Goal: Task Accomplishment & Management: Manage account settings

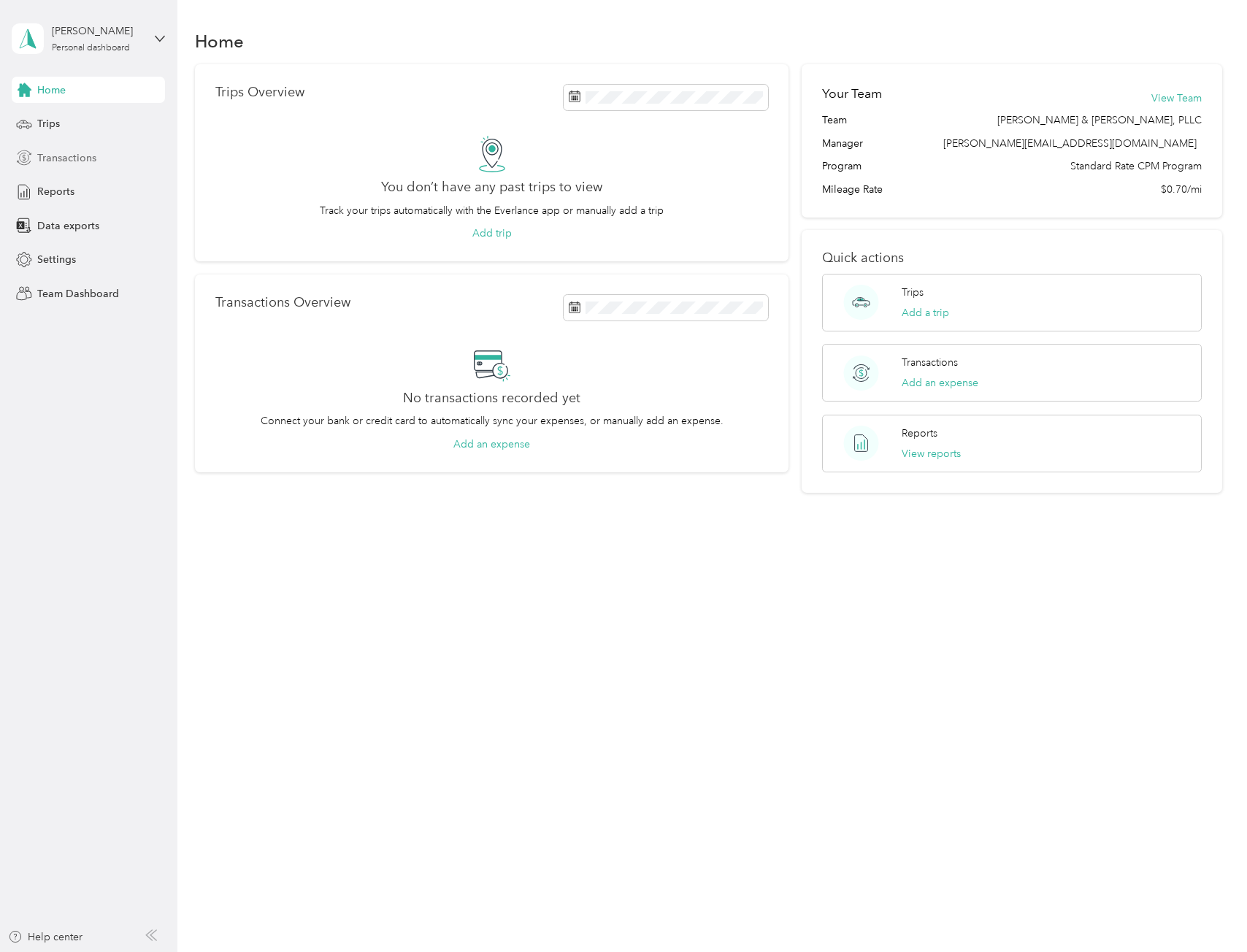
click at [72, 160] on span "Transactions" at bounding box center [66, 157] width 59 height 15
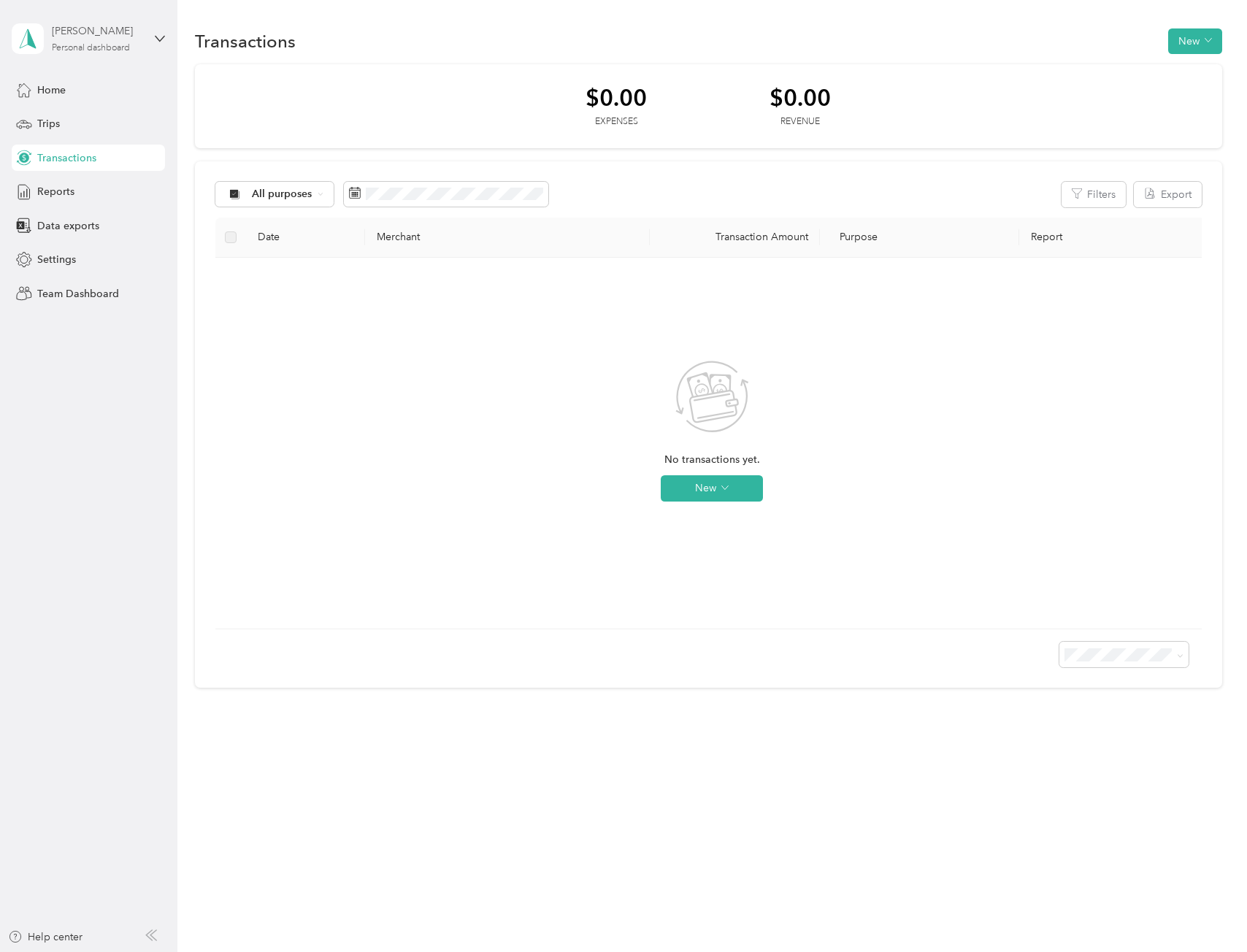
click at [110, 41] on div "ABIGAIL TORRES Personal dashboard" at bounding box center [97, 37] width 91 height 29
click at [87, 117] on div "Team dashboard" at bounding box center [64, 119] width 78 height 15
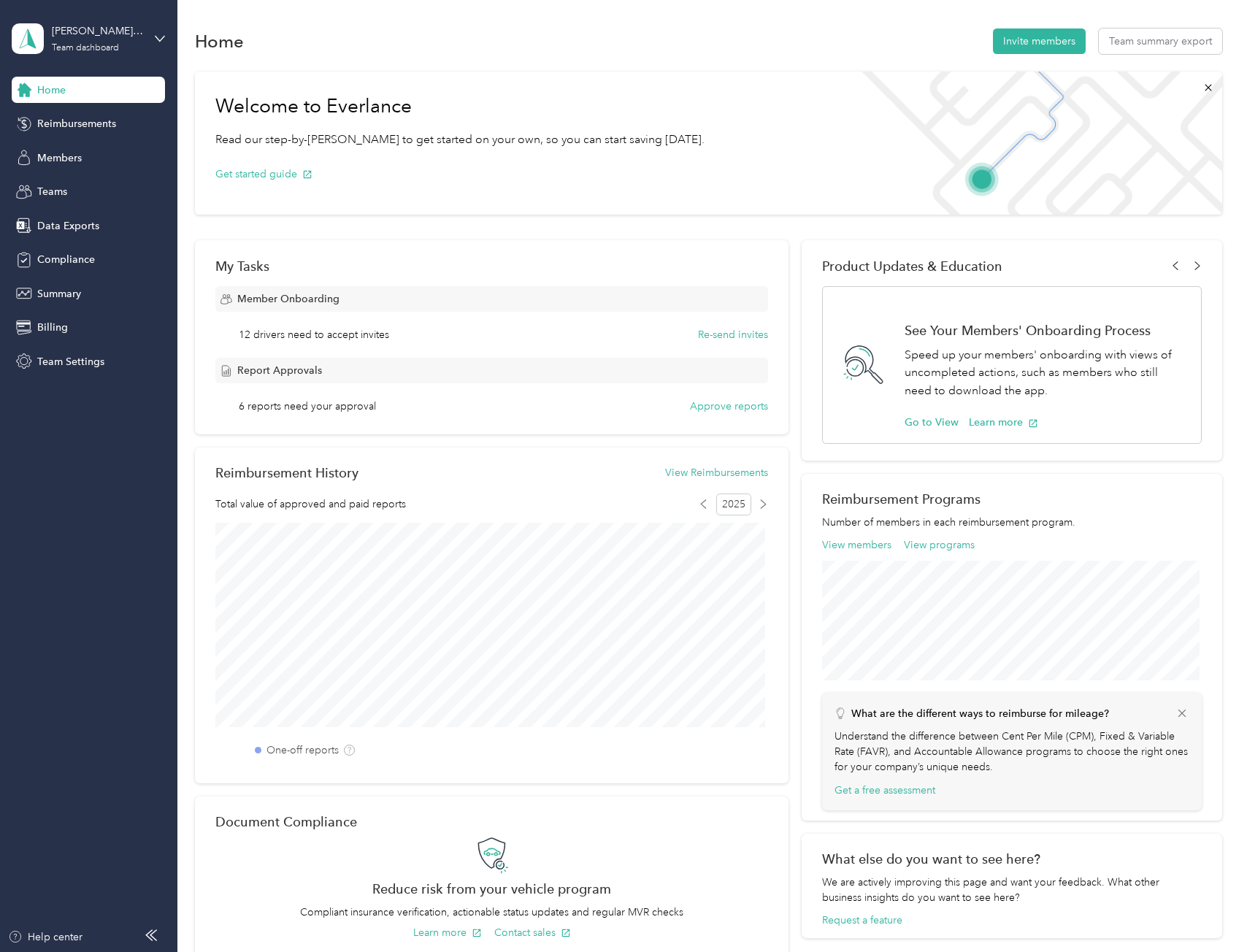
click at [87, 117] on span "Reimbursements" at bounding box center [76, 123] width 79 height 15
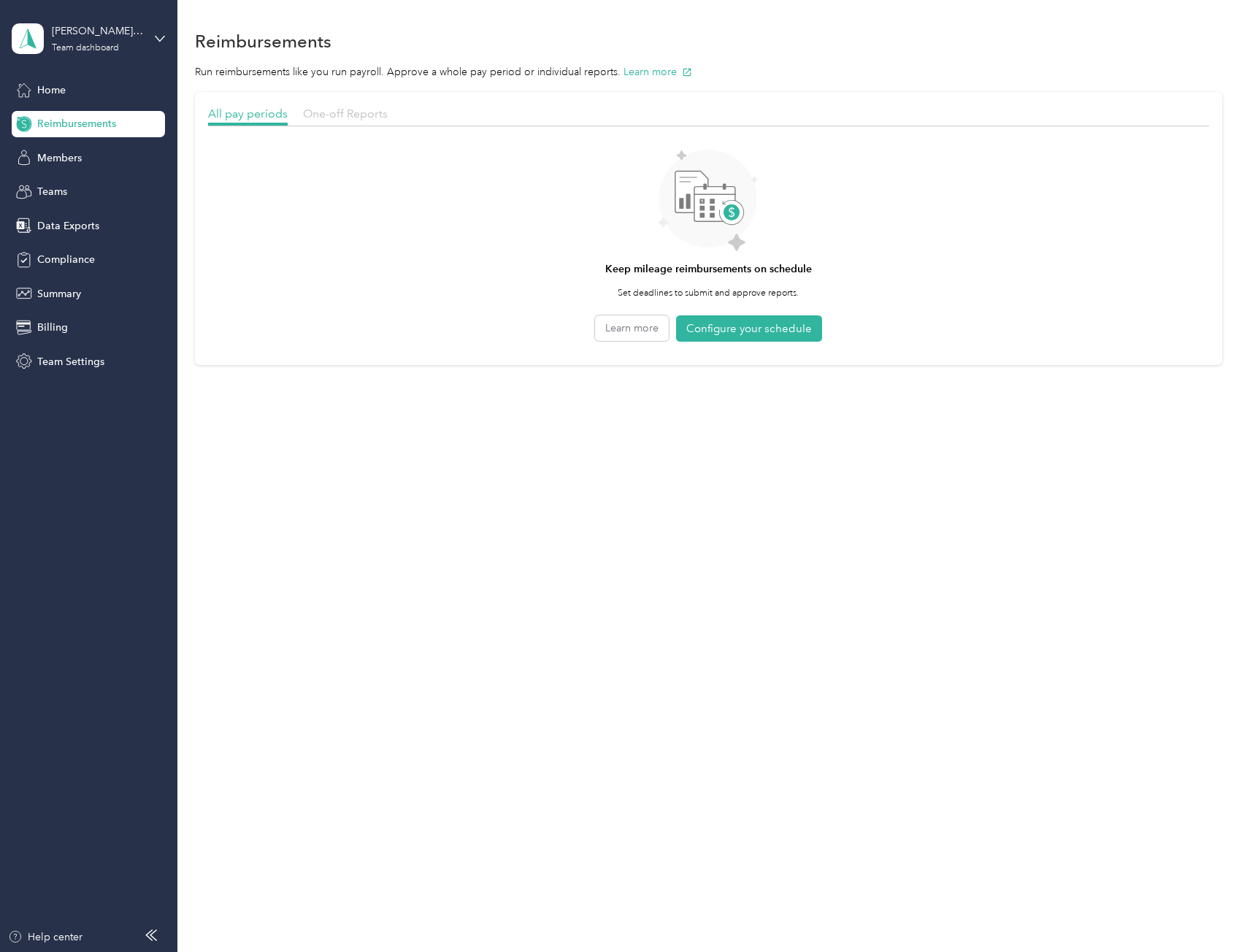
click at [328, 116] on span "One-off Reports" at bounding box center [345, 114] width 85 height 14
click at [74, 161] on span "Members" at bounding box center [59, 157] width 44 height 15
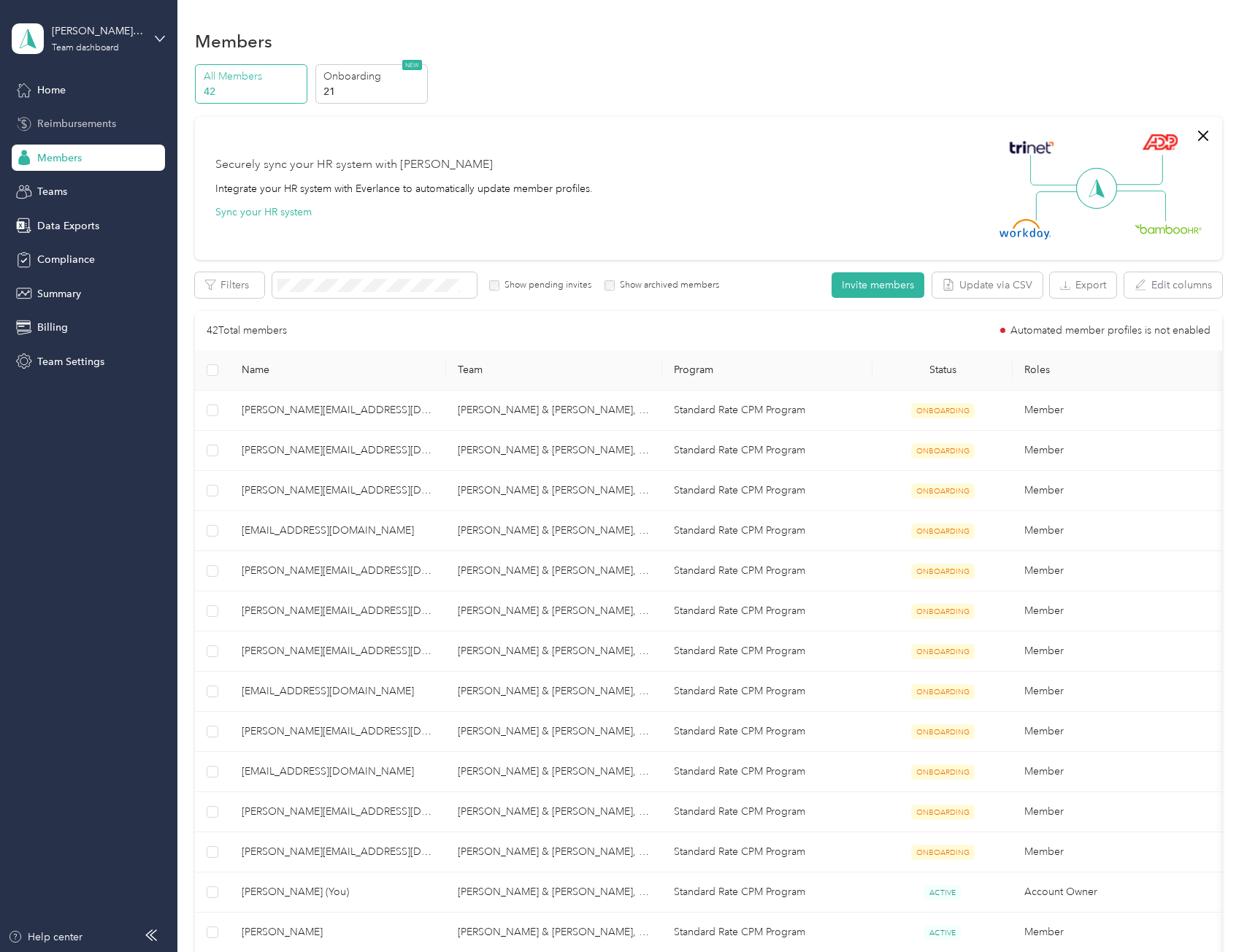
click at [65, 120] on span "Reimbursements" at bounding box center [76, 123] width 79 height 15
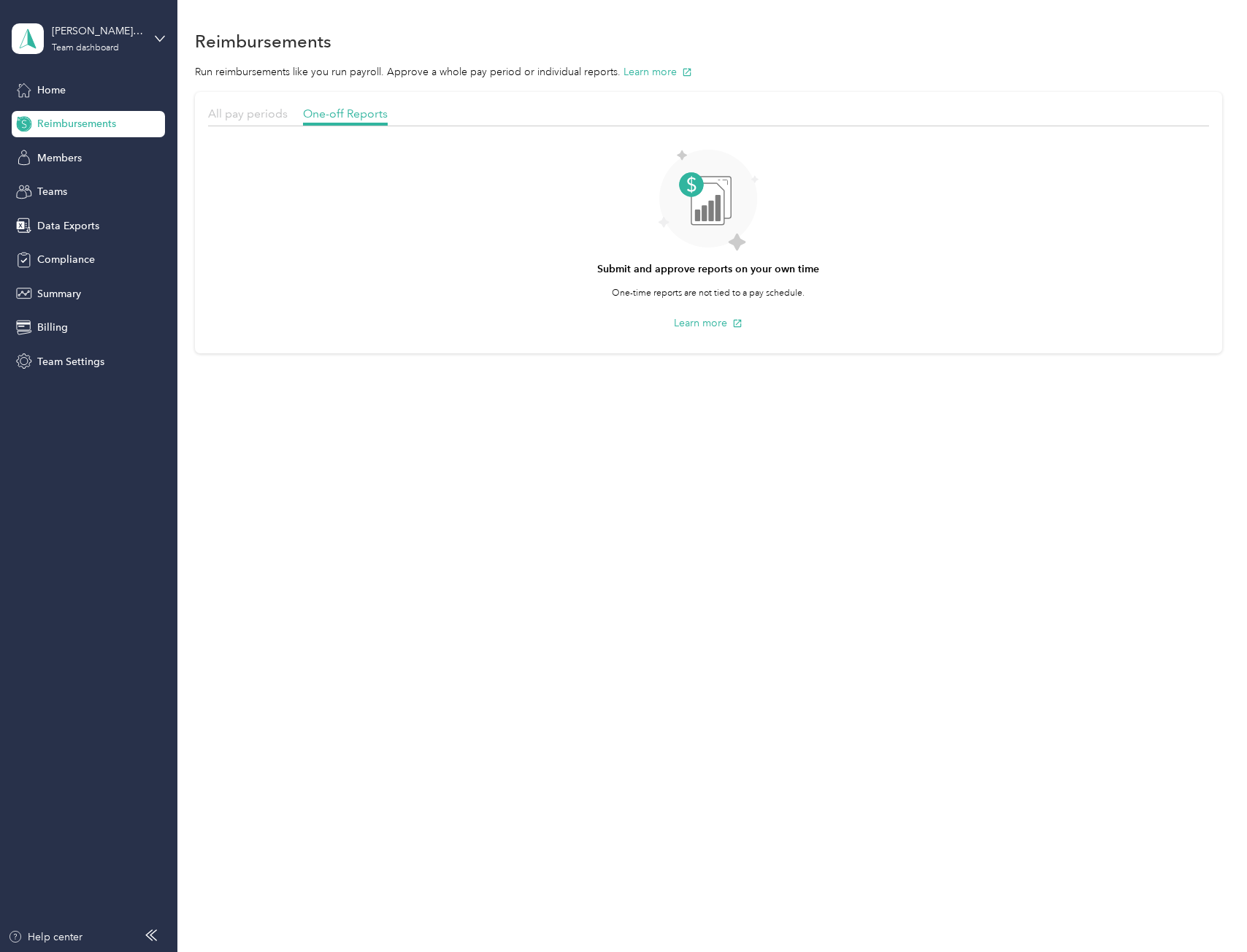
click at [258, 108] on span "All pay periods" at bounding box center [248, 114] width 79 height 14
click at [352, 116] on span "One-off Reports" at bounding box center [345, 114] width 85 height 14
click at [61, 229] on span "Data Exports" at bounding box center [68, 225] width 62 height 15
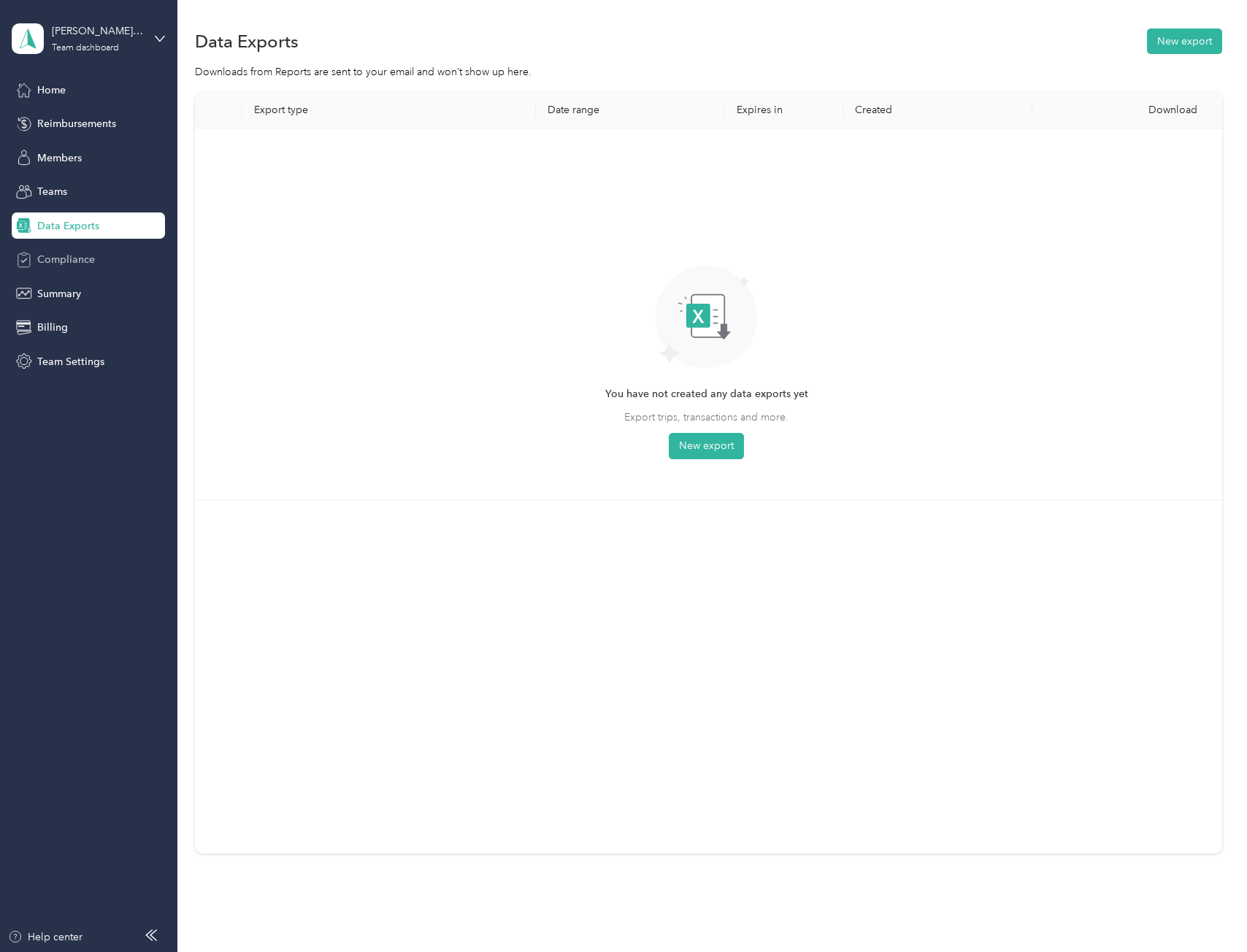
click at [58, 248] on div "Compliance" at bounding box center [88, 260] width 154 height 26
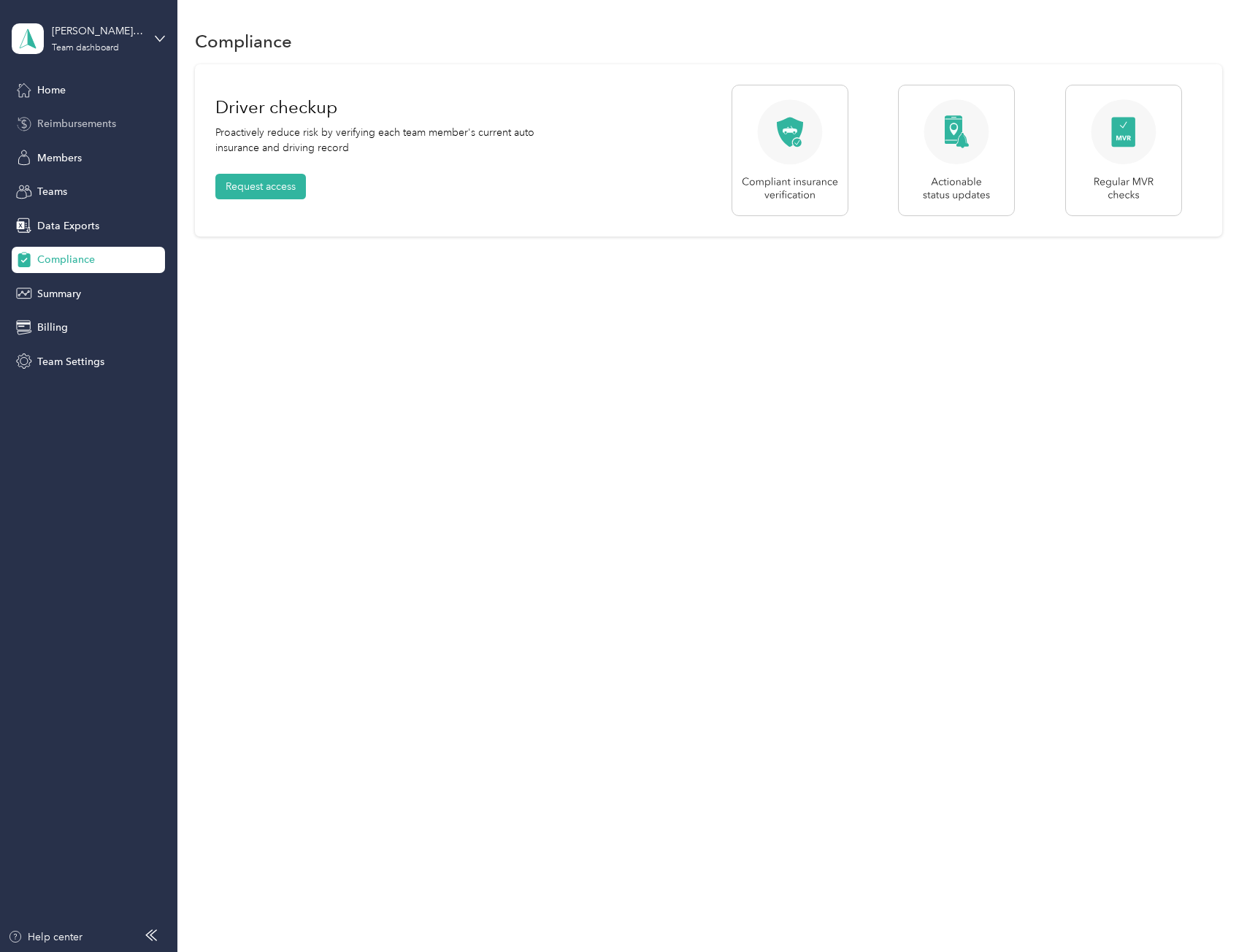
click at [74, 117] on span "Reimbursements" at bounding box center [76, 123] width 79 height 15
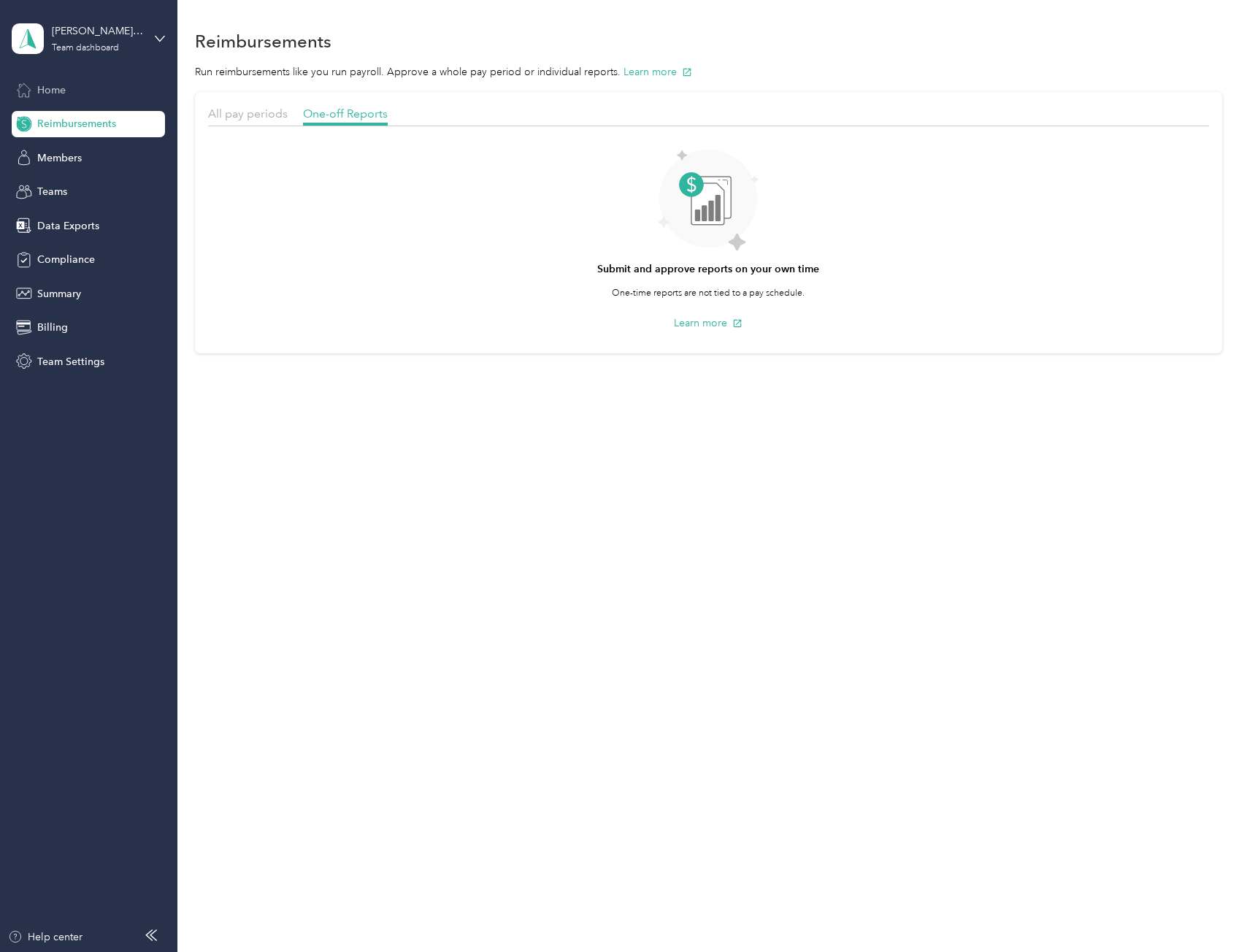
click at [58, 89] on span "Home" at bounding box center [51, 89] width 28 height 15
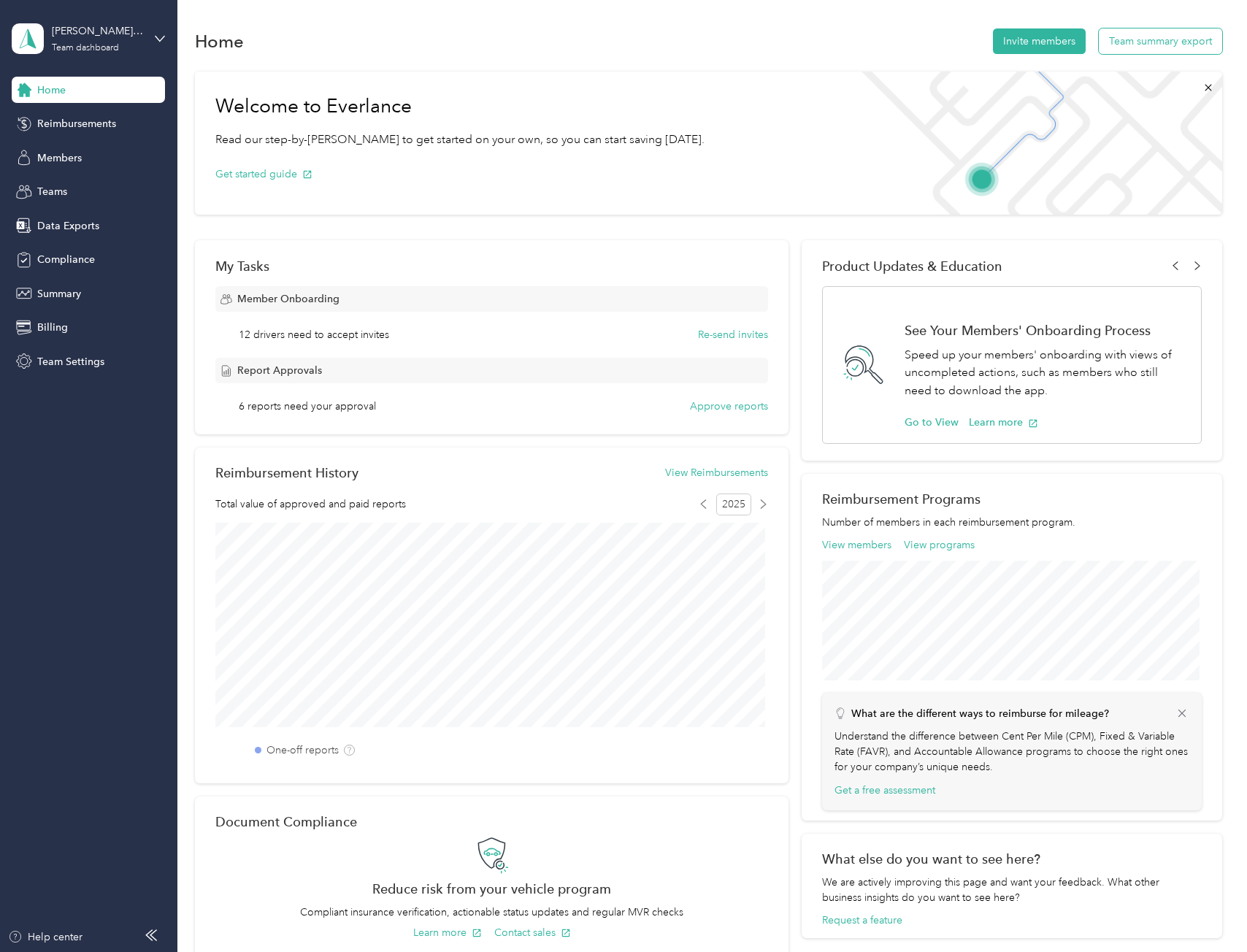
click at [1143, 53] on div "Home Invite members Team summary export" at bounding box center [708, 41] width 1026 height 31
click at [1143, 42] on button "Team summary export" at bounding box center [1160, 41] width 124 height 26
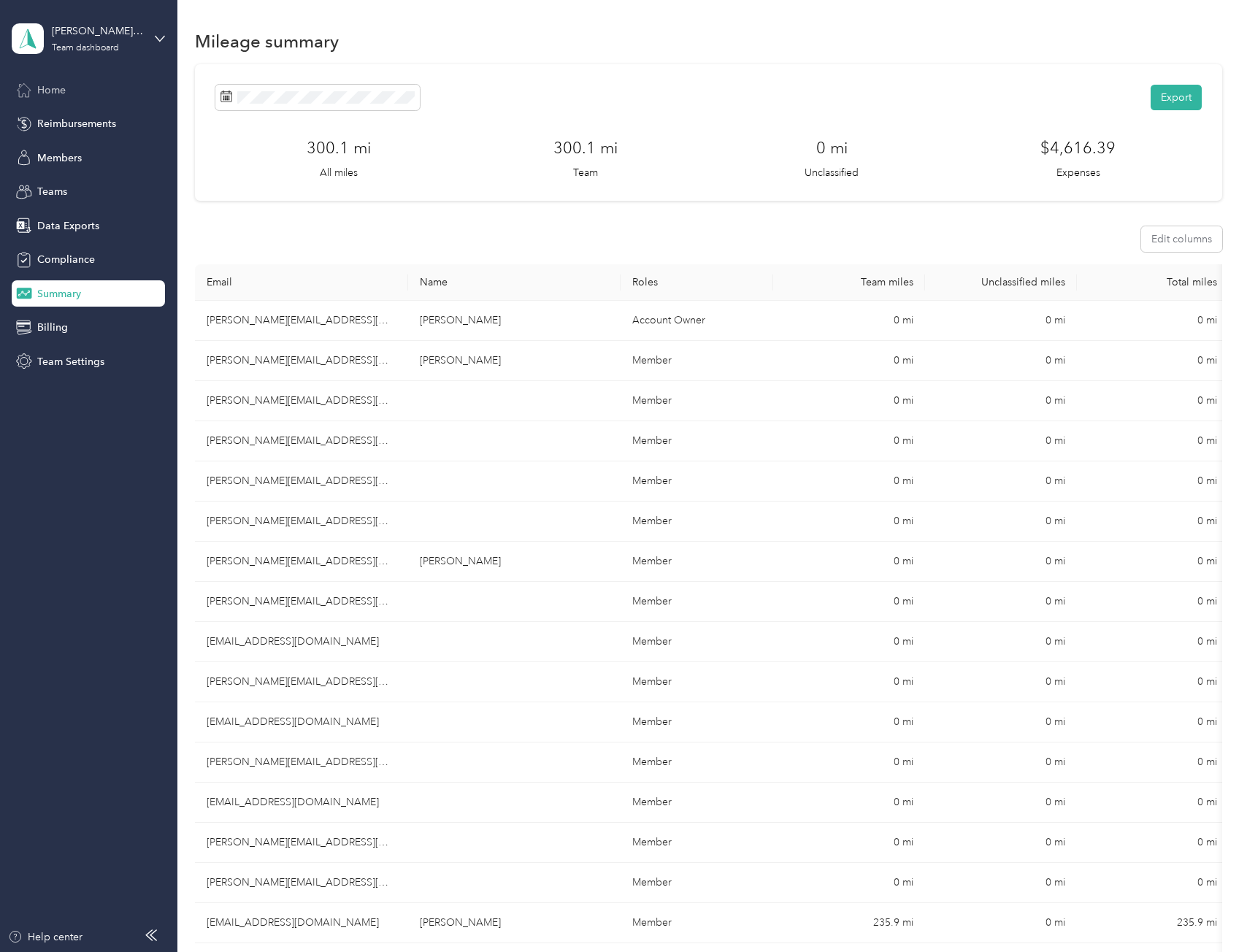
click at [70, 94] on div "Home" at bounding box center [88, 90] width 154 height 26
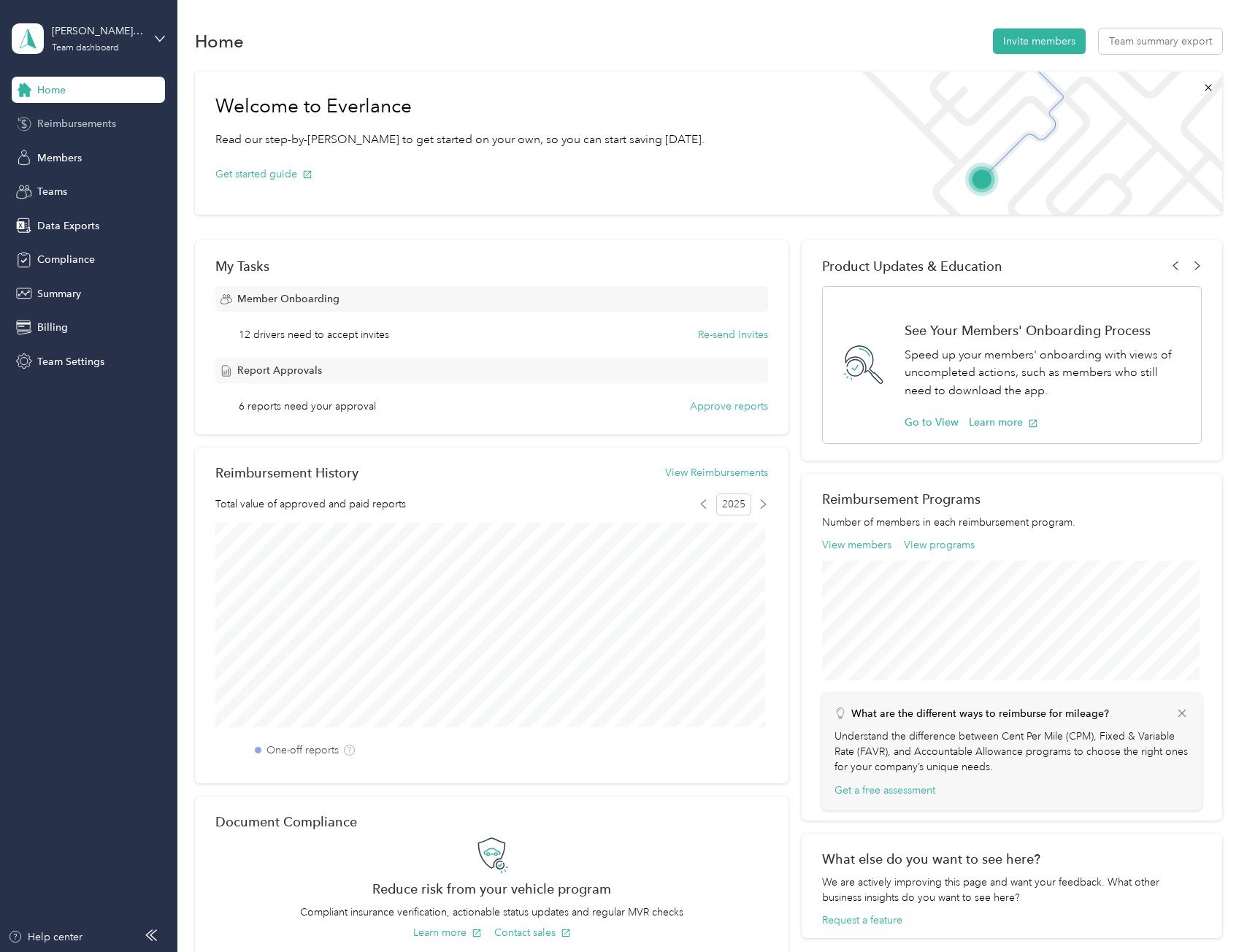
click at [65, 116] on div "Reimbursements" at bounding box center [88, 125] width 154 height 26
